Goal: Information Seeking & Learning: Learn about a topic

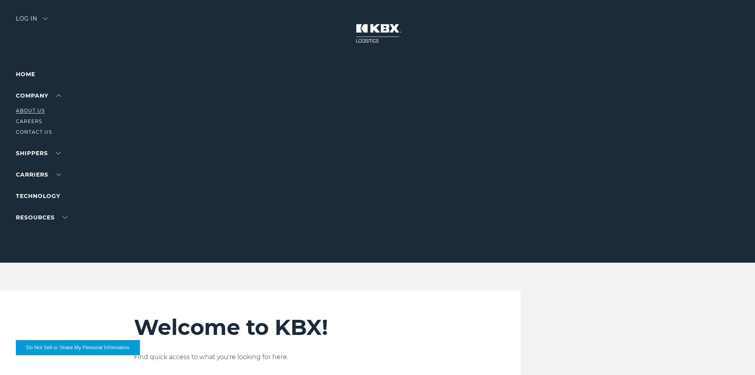
click at [39, 112] on link "About Us" at bounding box center [30, 110] width 29 height 6
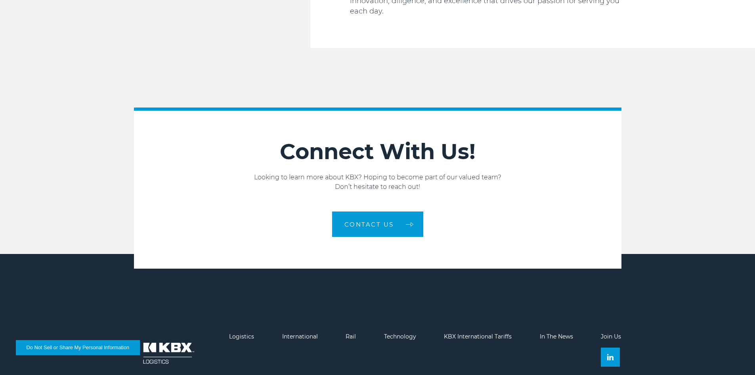
scroll to position [1339, 0]
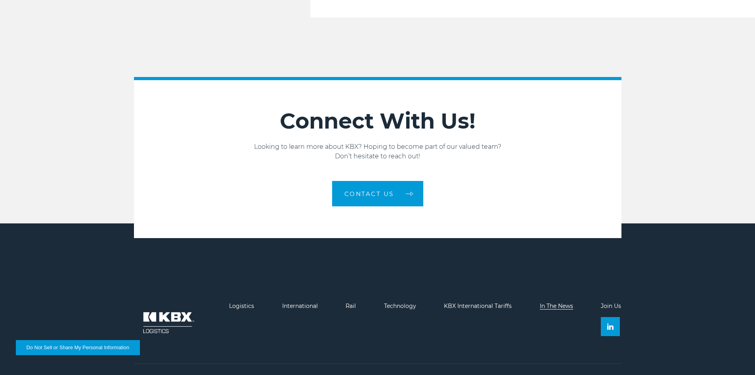
click at [557, 302] on link "In The News" at bounding box center [556, 305] width 33 height 7
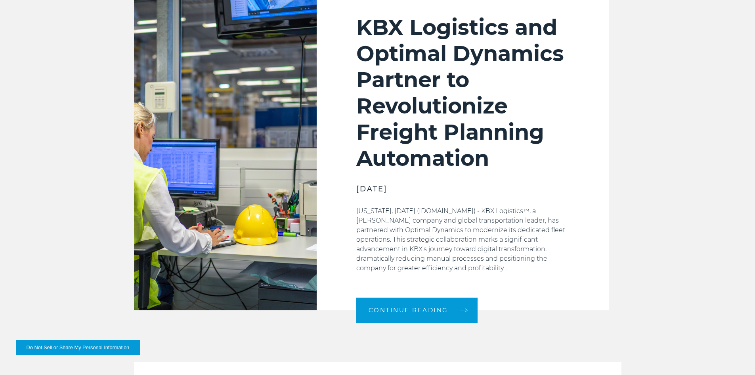
scroll to position [317, 0]
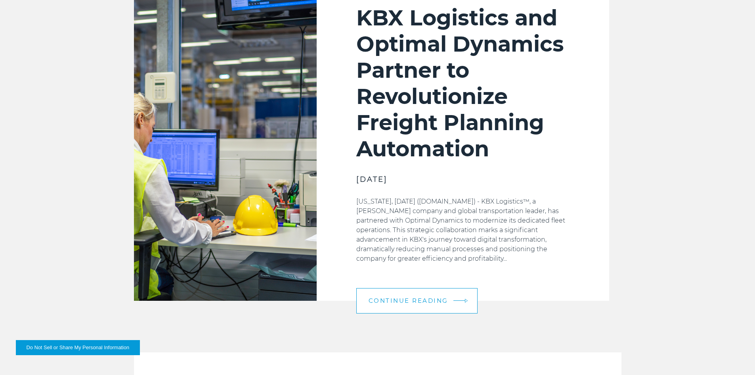
click at [410, 304] on link "Continue Reading" at bounding box center [416, 300] width 121 height 25
